Goal: Task Accomplishment & Management: Manage account settings

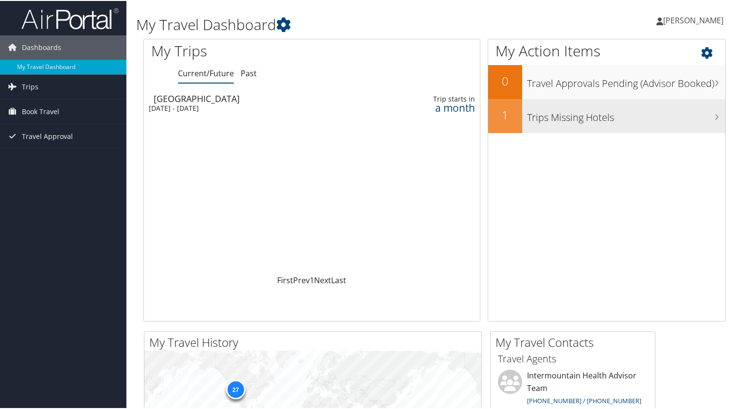
click at [494, 123] on div "1" at bounding box center [505, 115] width 34 height 34
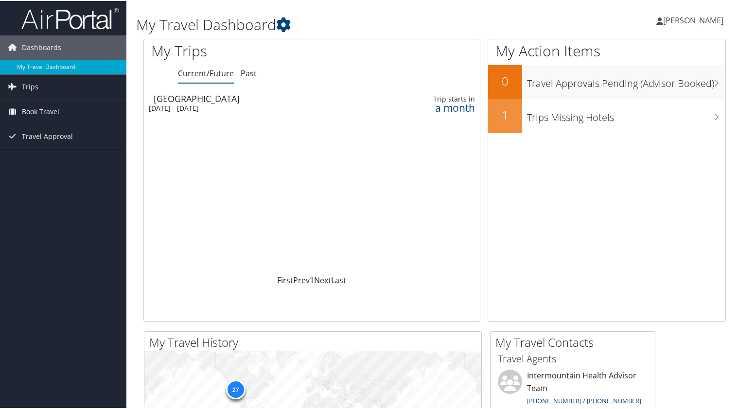
click at [224, 98] on div "[GEOGRAPHIC_DATA]" at bounding box center [260, 97] width 213 height 9
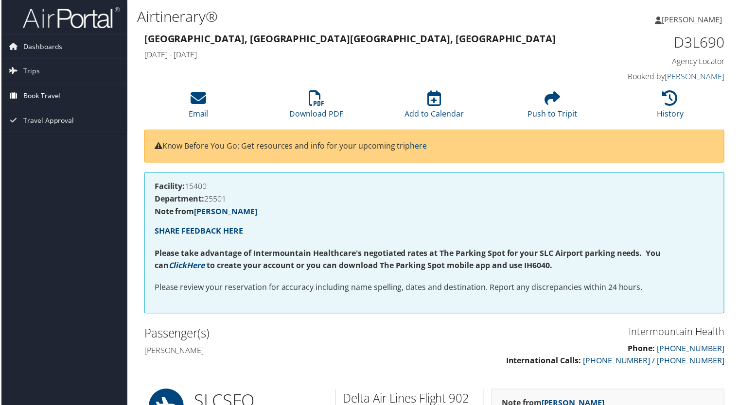
click at [43, 96] on span "Book Travel" at bounding box center [40, 96] width 37 height 24
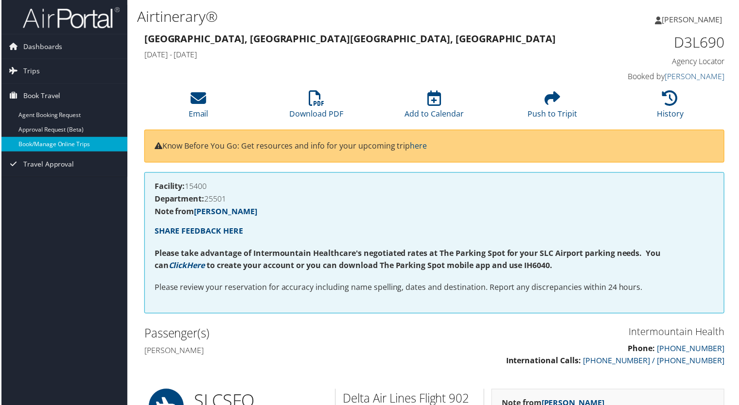
click at [66, 142] on link "Book/Manage Online Trips" at bounding box center [63, 145] width 126 height 15
